Goal: Information Seeking & Learning: Learn about a topic

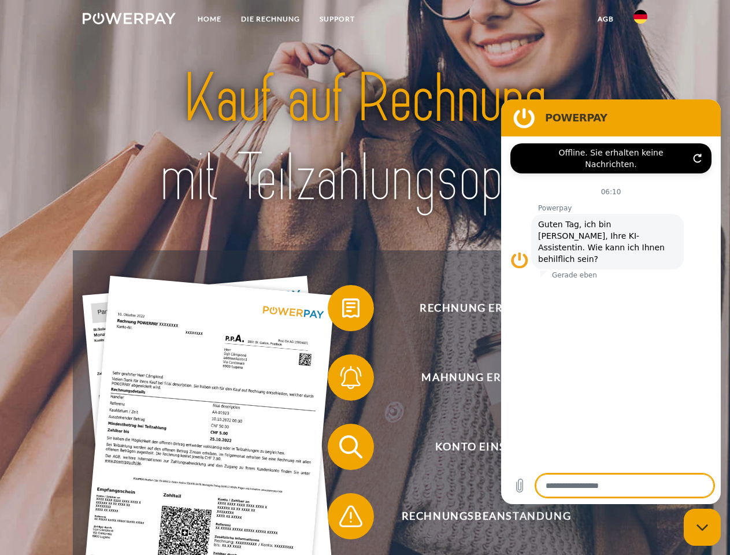
click at [129, 20] on img at bounding box center [129, 19] width 93 height 12
click at [641, 20] on img at bounding box center [641, 17] width 14 height 14
click at [605, 19] on link "agb" at bounding box center [606, 19] width 36 height 21
click at [342, 310] on span at bounding box center [334, 308] width 58 height 58
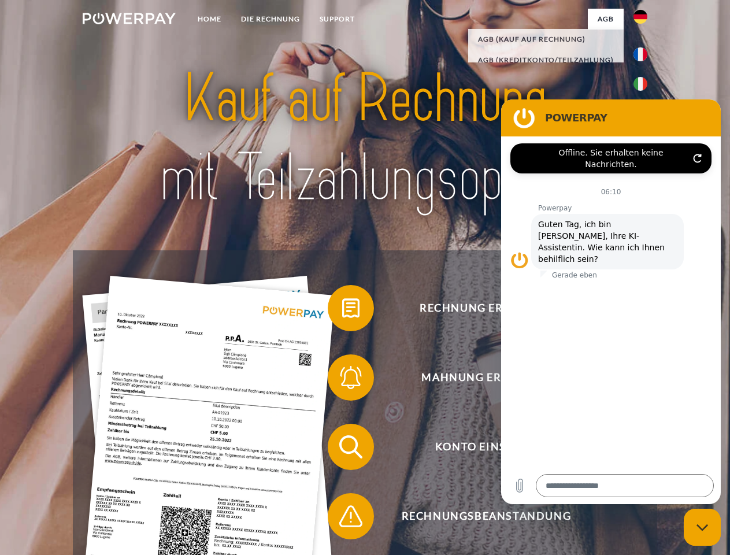
click at [342, 380] on span at bounding box center [334, 378] width 58 height 58
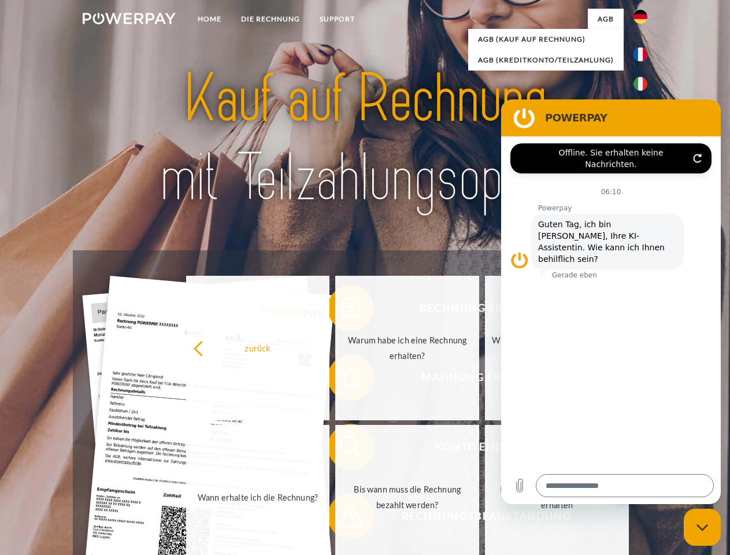
click at [342, 449] on link "Bis wann muss die Rechnung bezahlt werden?" at bounding box center [407, 497] width 144 height 145
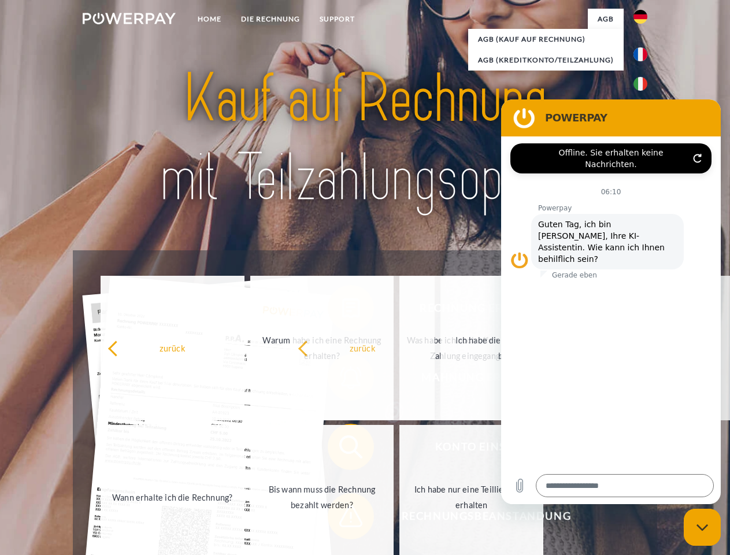
click at [342, 519] on span at bounding box center [334, 516] width 58 height 58
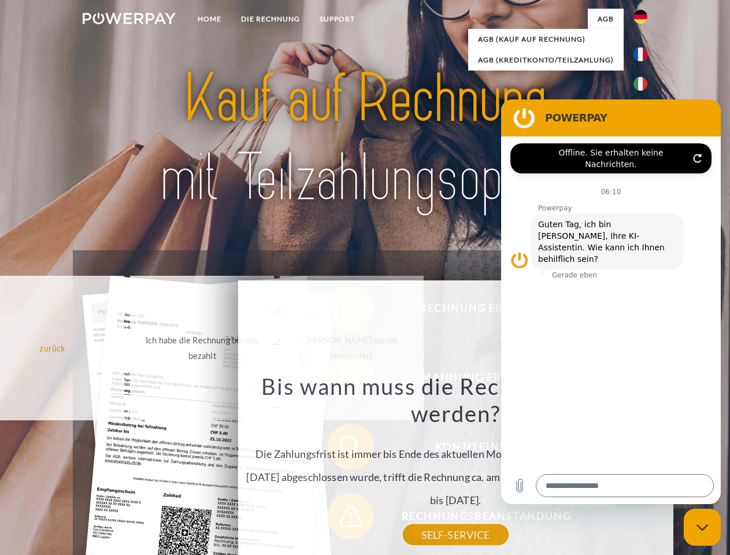
click at [702, 527] on icon "Messaging-Fenster schließen" at bounding box center [703, 528] width 12 height 8
type textarea "*"
